Goal: Ask a question: Seek information or help from site administrators or community

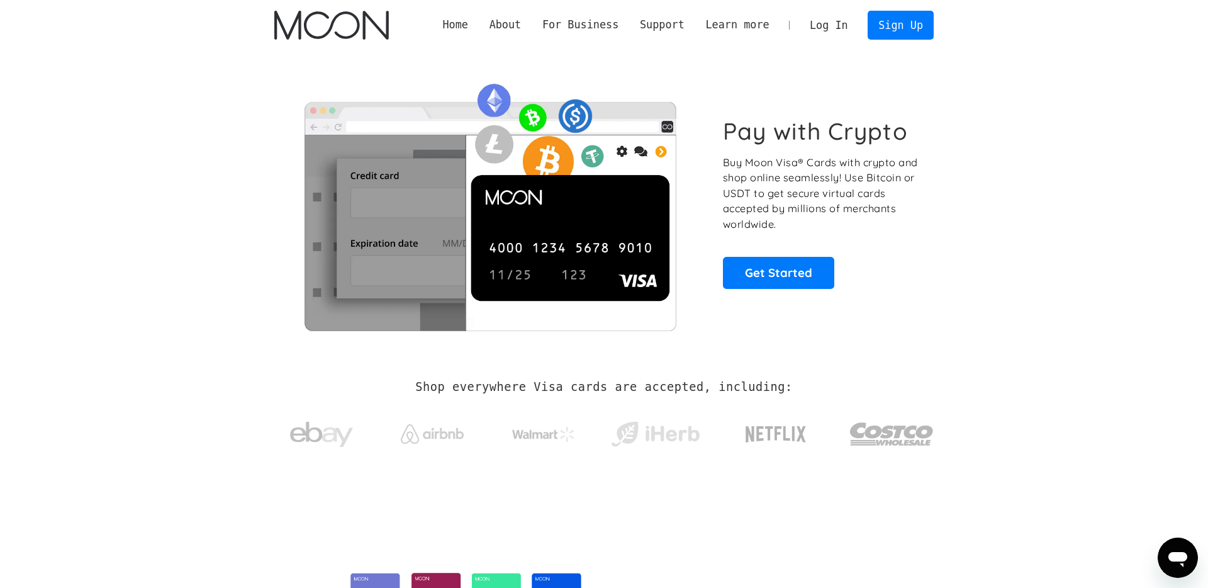
click at [610, 477] on div "Shop everywhere Visa cards are accepted, including:" at bounding box center [604, 422] width 660 height 133
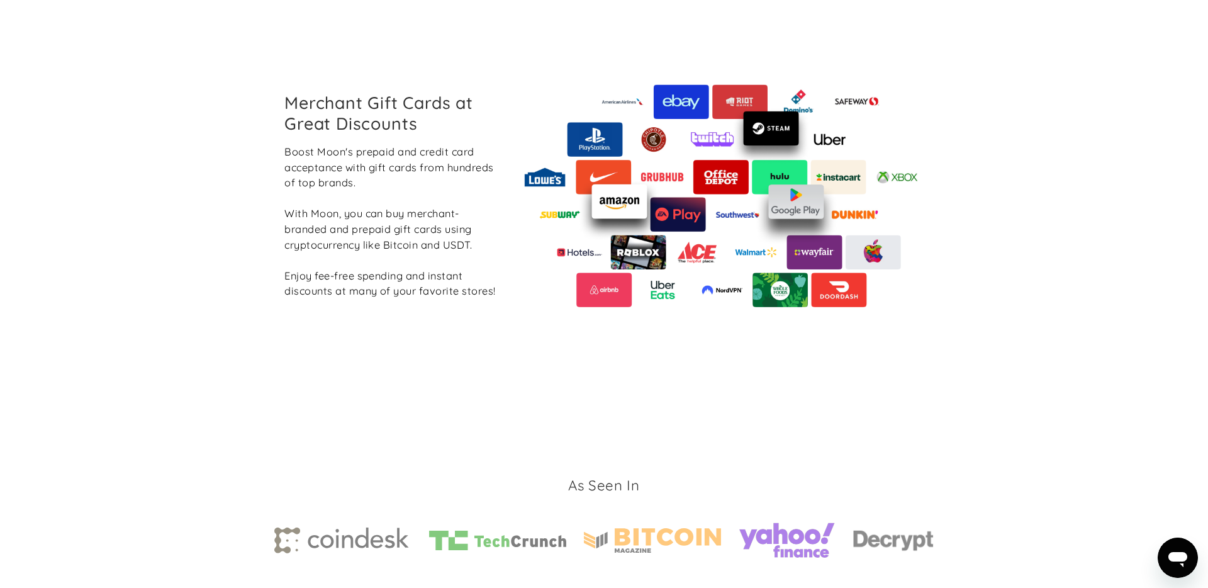
scroll to position [1876, 0]
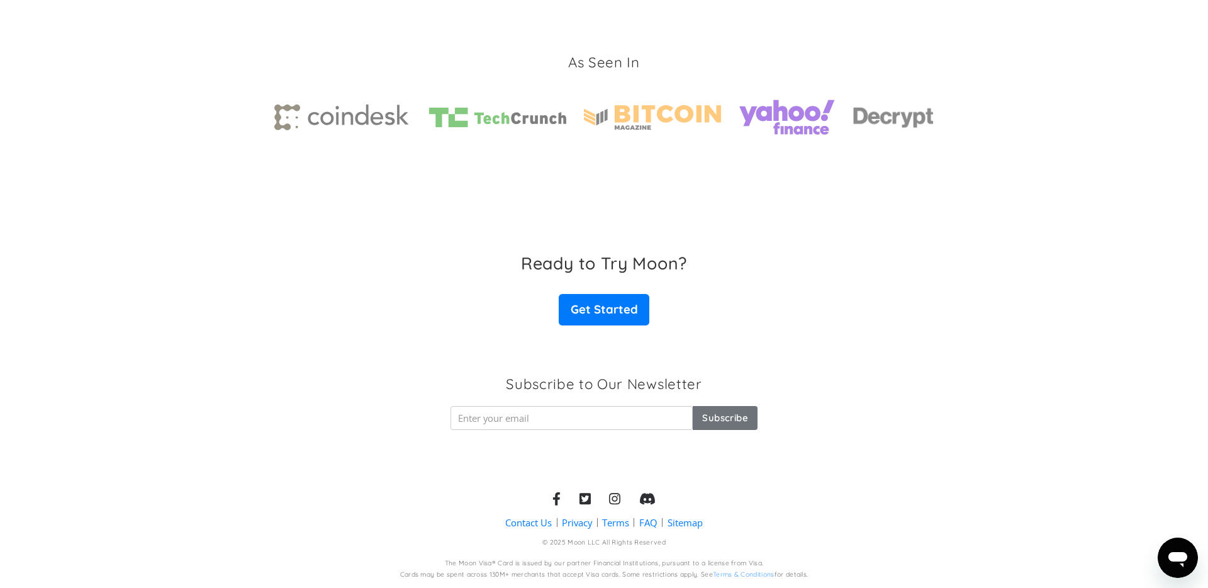
click at [641, 524] on link "FAQ" at bounding box center [648, 522] width 18 height 13
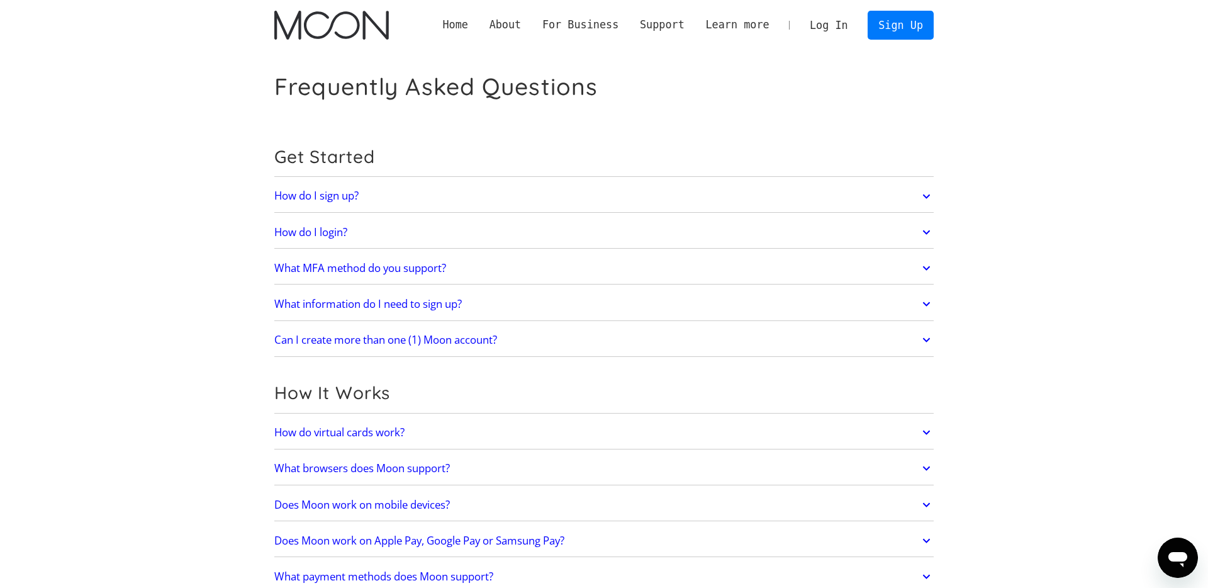
scroll to position [2349, 0]
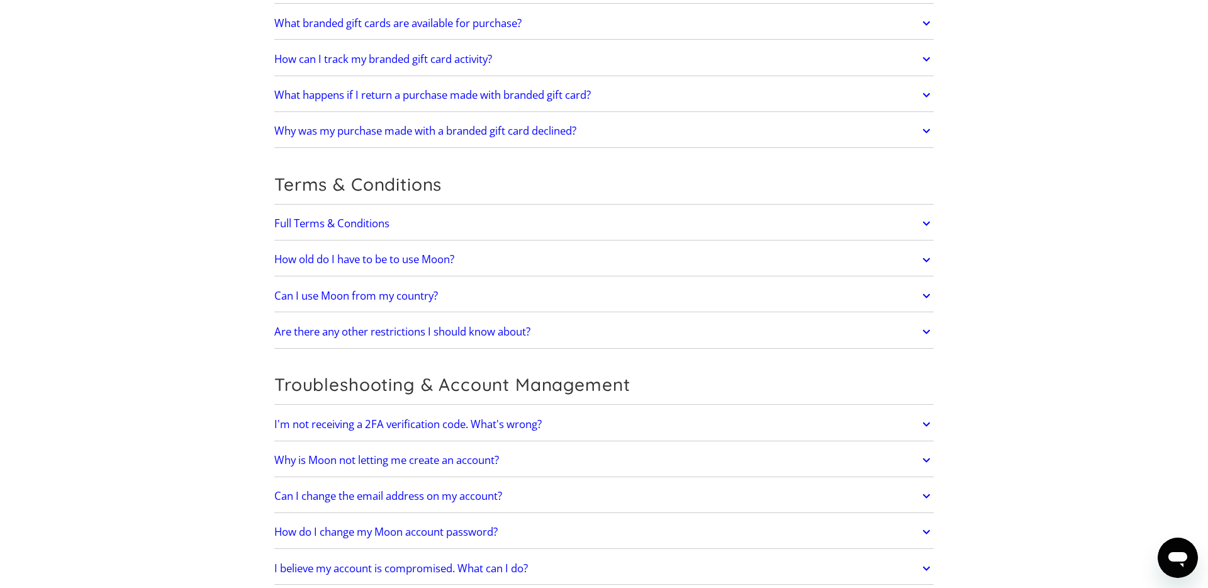
click at [879, 299] on link "Can I use Moon from my country?" at bounding box center [604, 296] width 660 height 26
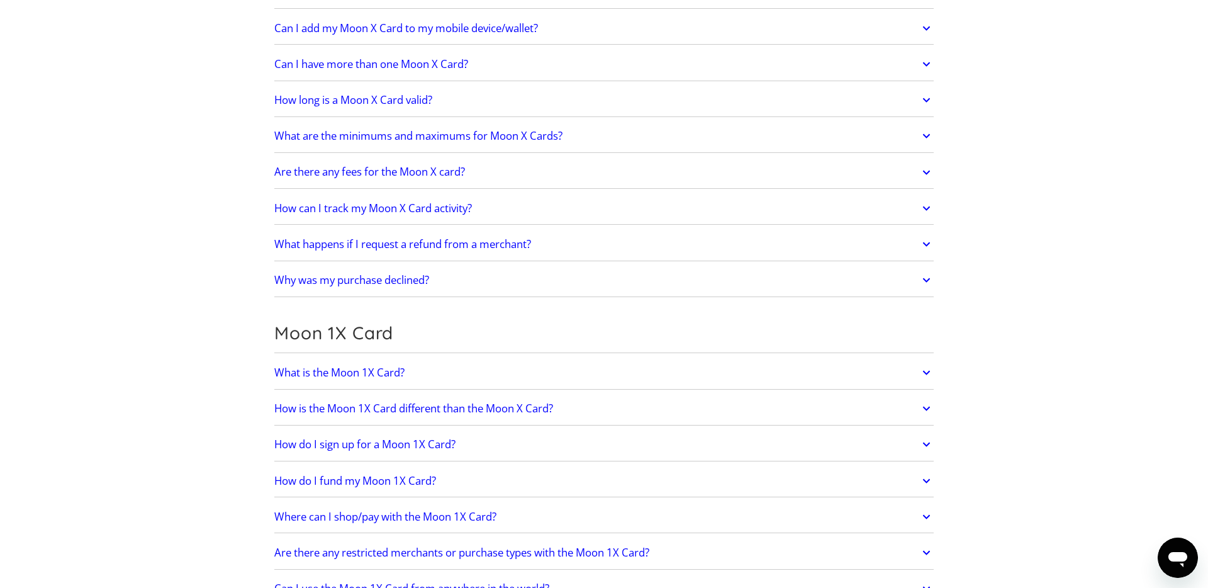
scroll to position [1744, 0]
